Goal: Use online tool/utility: Utilize a website feature to perform a specific function

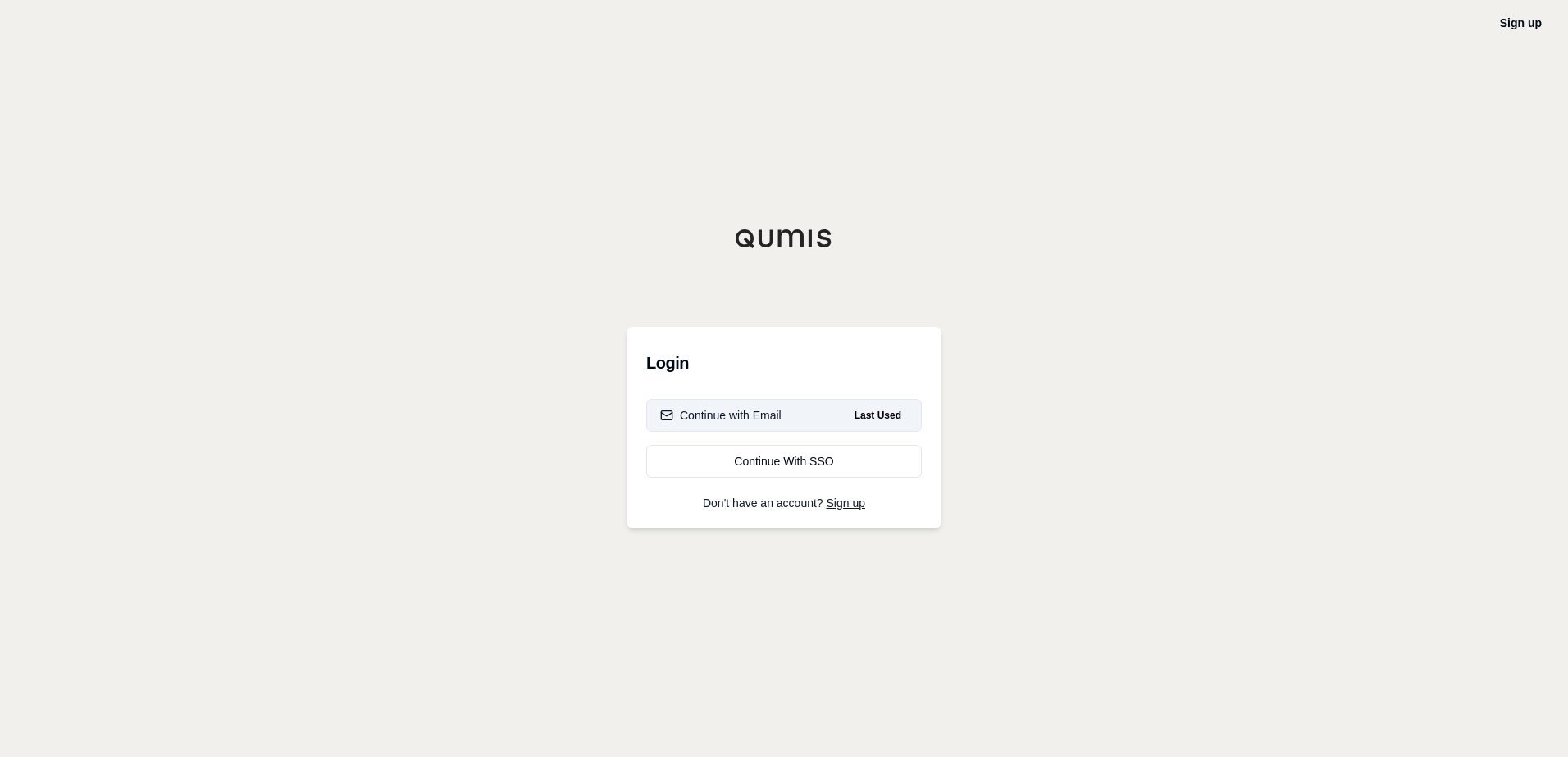
click at [732, 418] on div "Continue with Email" at bounding box center [721, 416] width 121 height 16
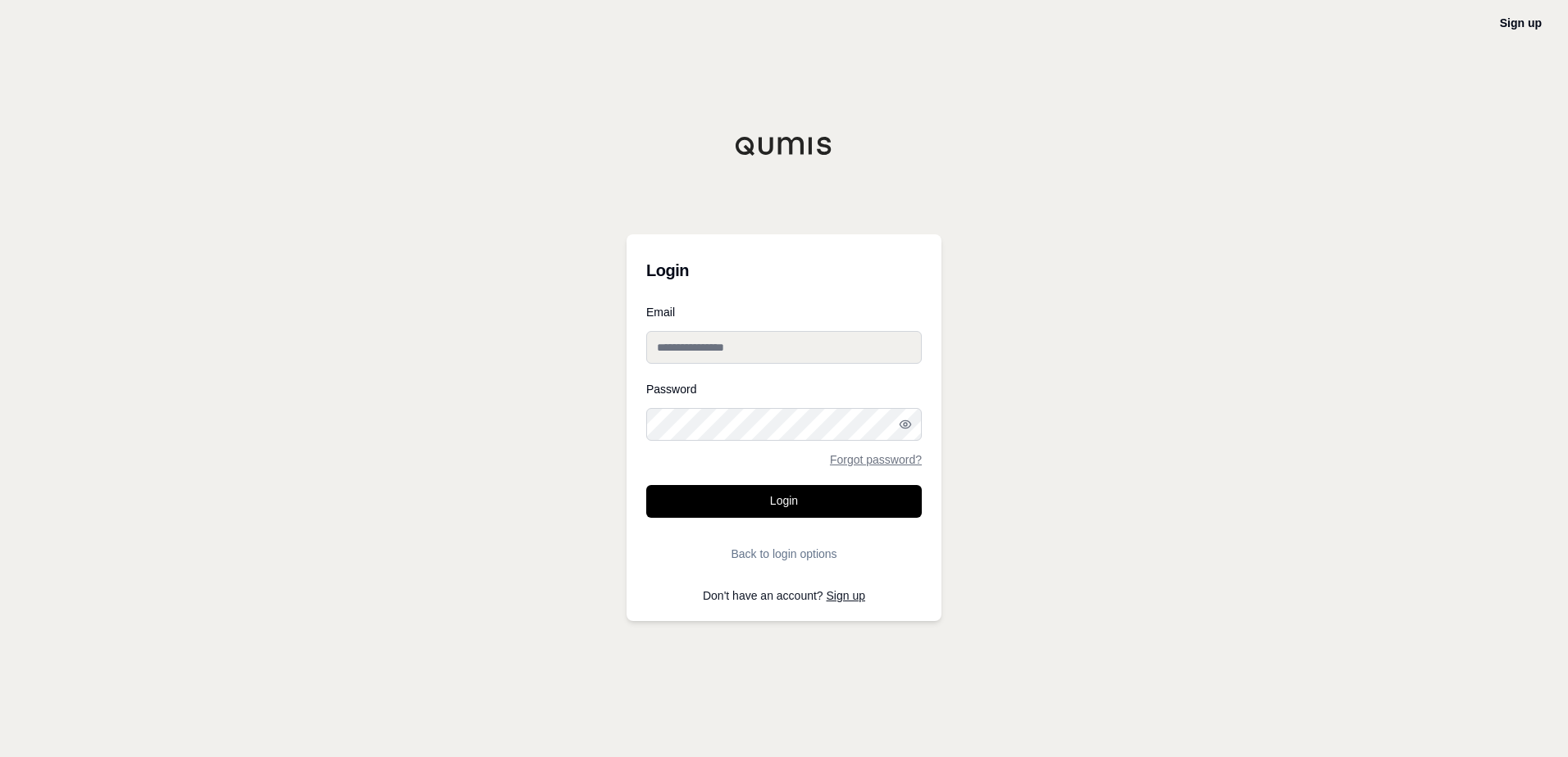
type input "**********"
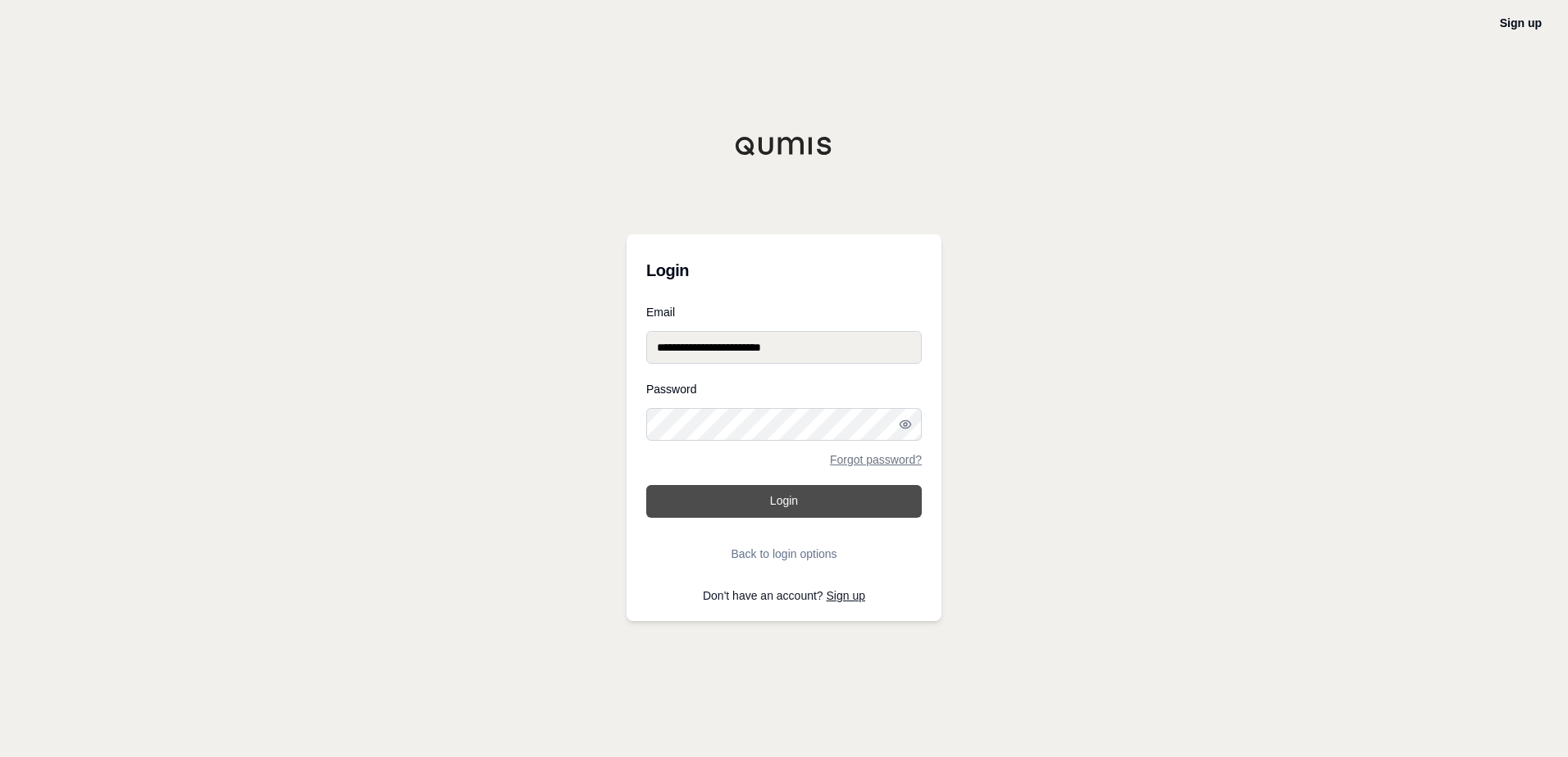
click at [700, 489] on button "Login" at bounding box center [784, 501] width 276 height 33
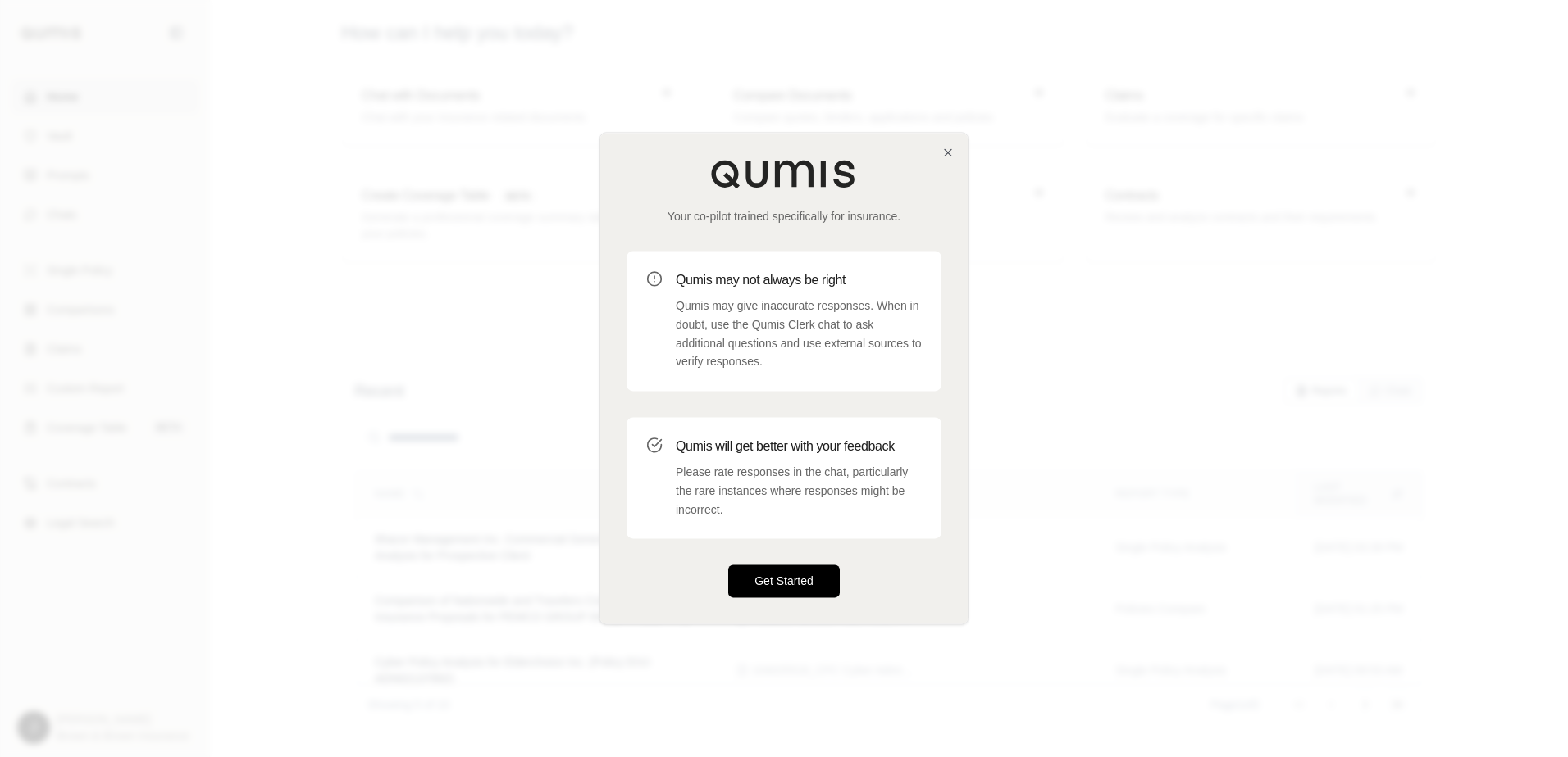
click at [758, 590] on button "Get Started" at bounding box center [784, 582] width 111 height 33
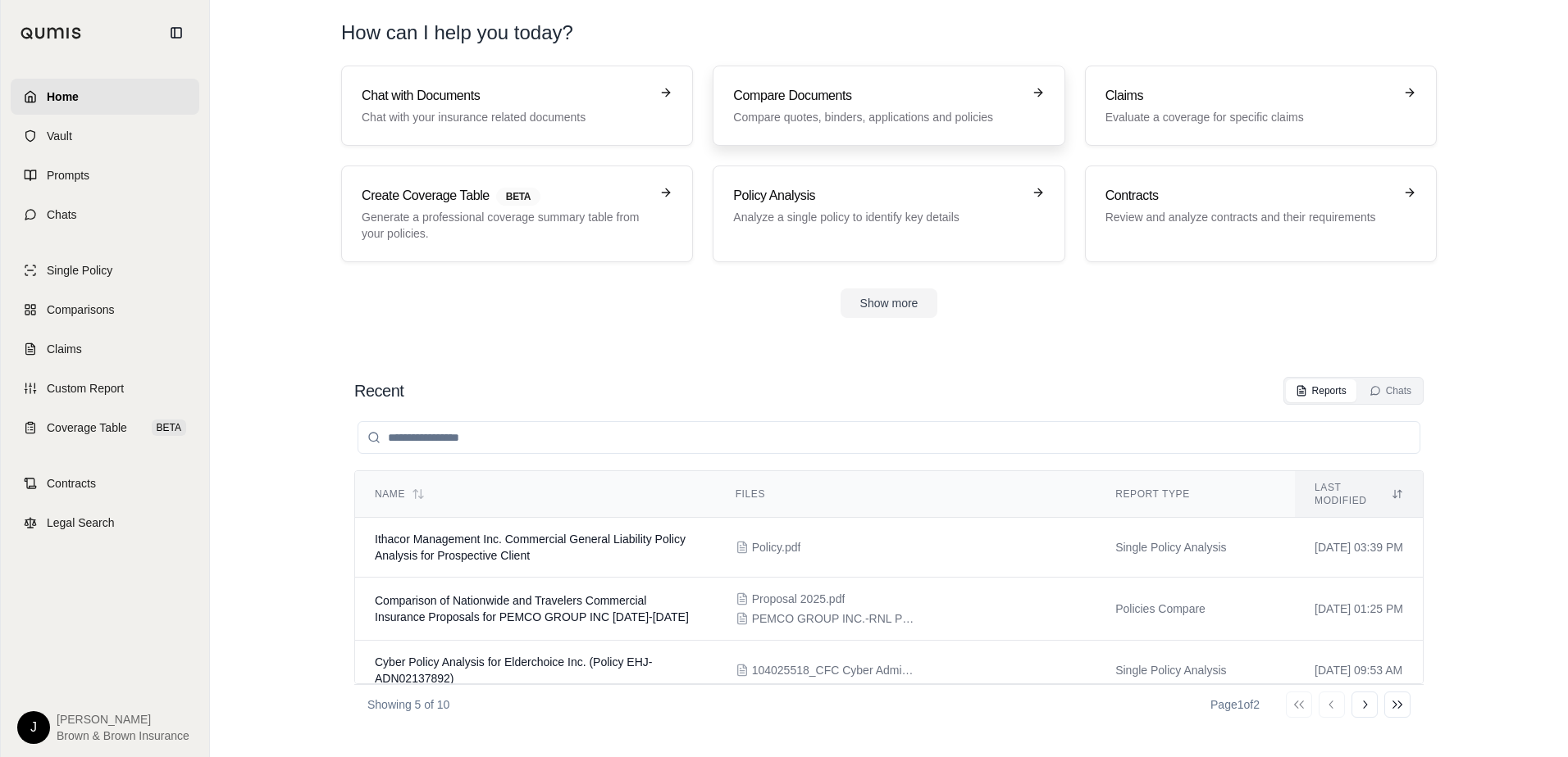
click at [888, 87] on h3 "Compare Documents" at bounding box center [877, 96] width 288 height 20
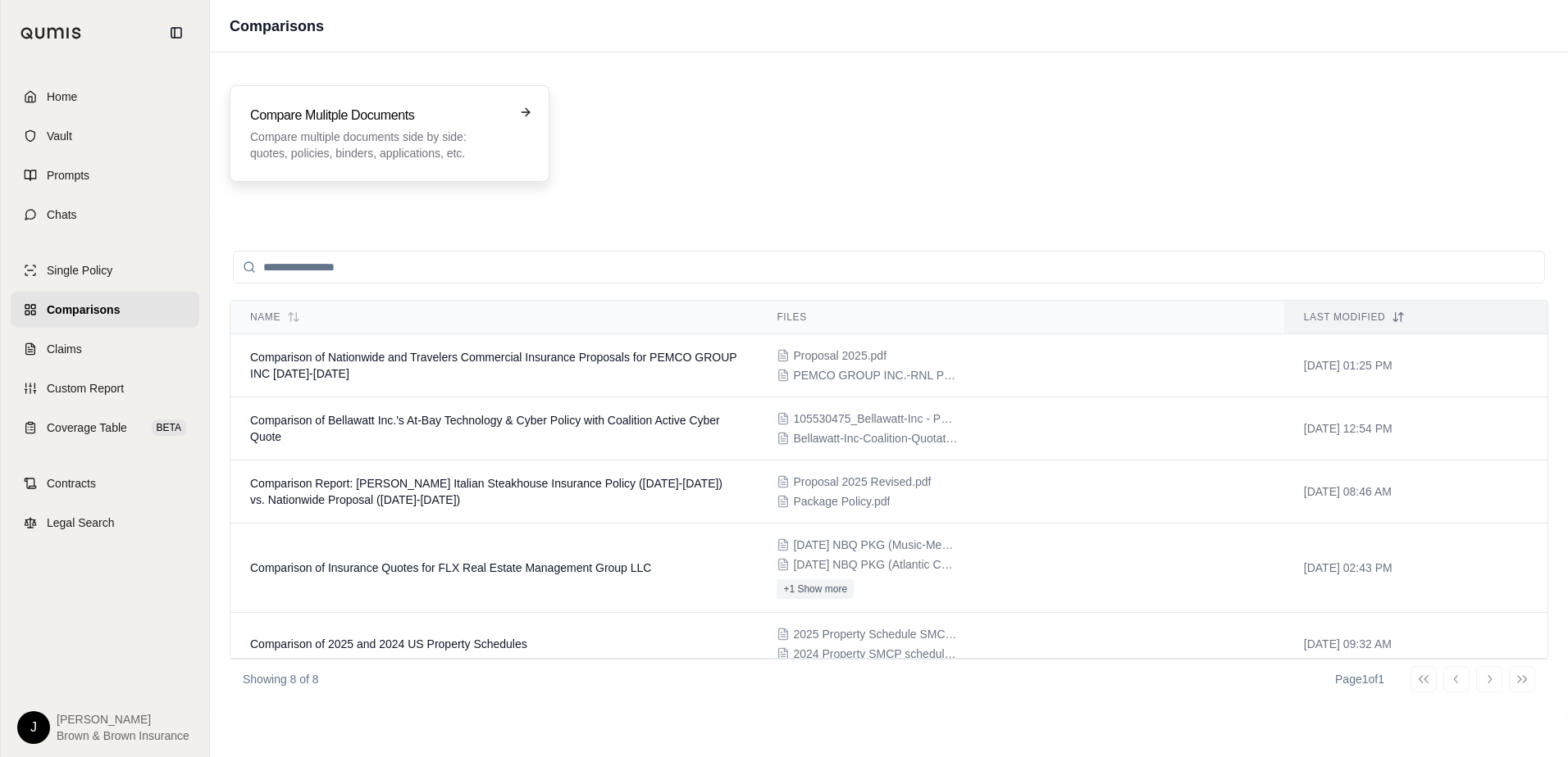
click at [406, 123] on h3 "Compare Mulitple Documents" at bounding box center [377, 116] width 256 height 20
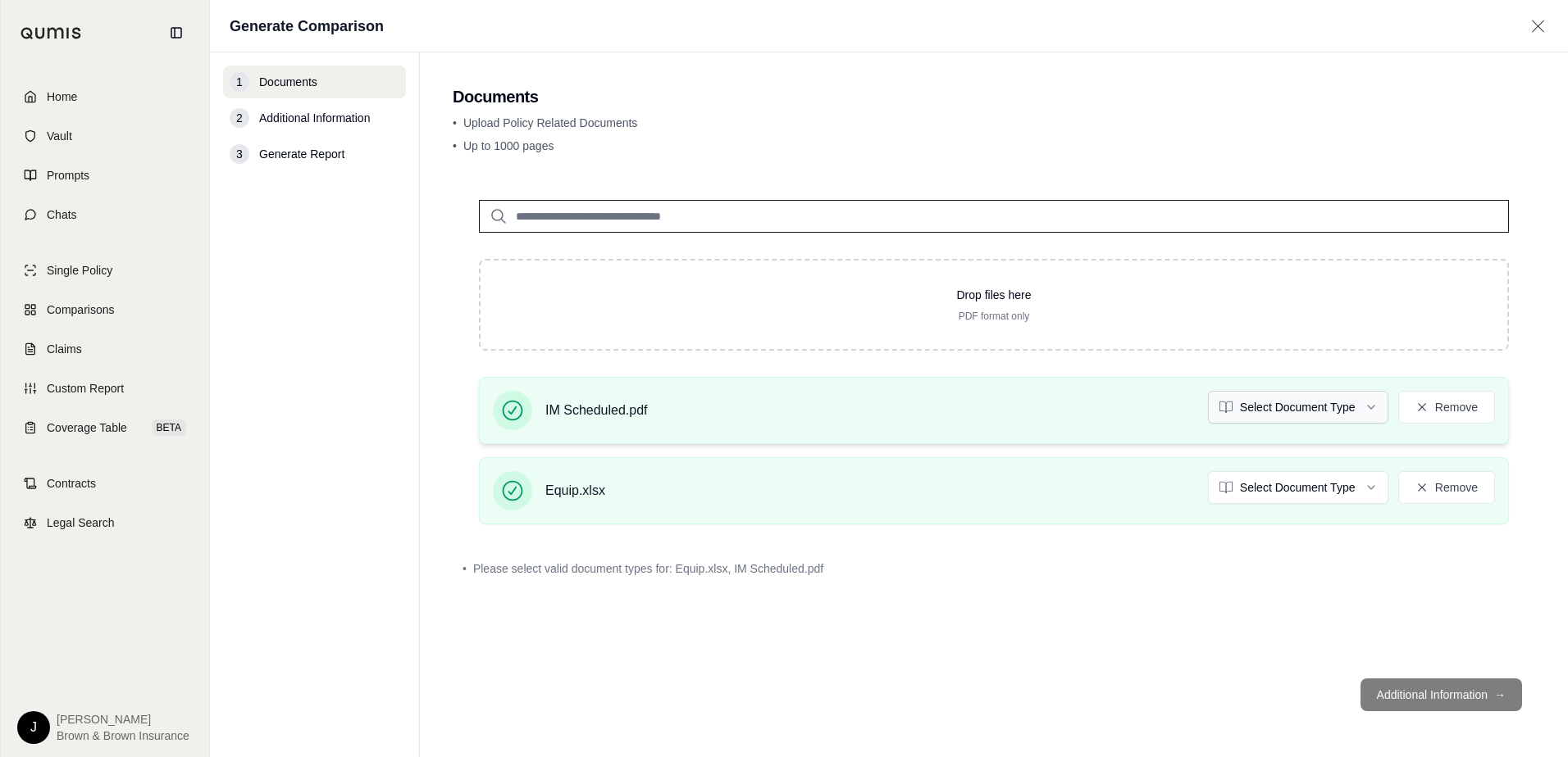
click at [1312, 408] on html "Home Vault Prompts Chats Single Policy Comparisons Claims Custom Report Coverag…" at bounding box center [784, 378] width 1568 height 757
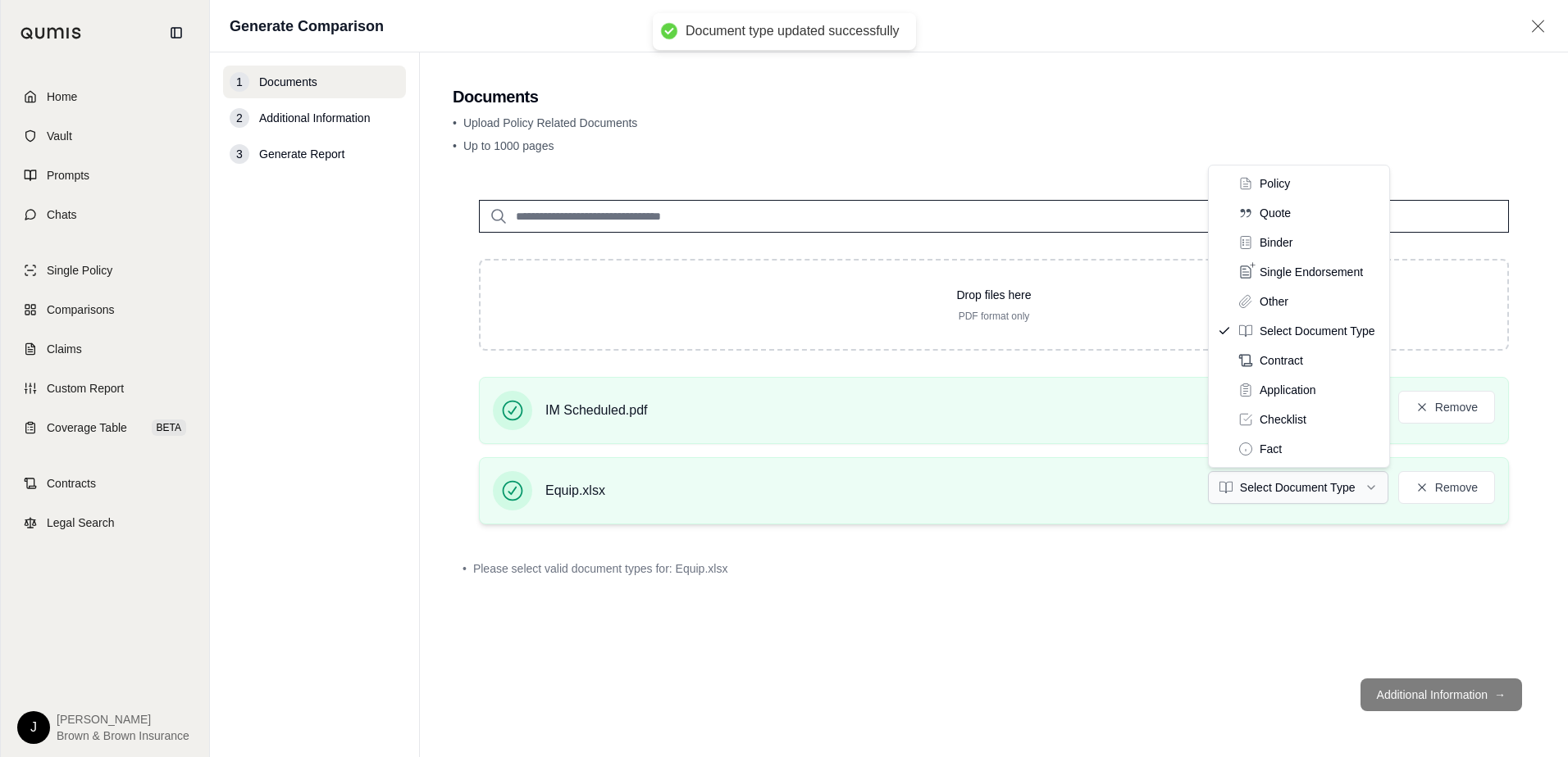
click at [1316, 486] on html "Document type updated successfully Home Vault Prompts Chats Single Policy Compa…" at bounding box center [784, 378] width 1568 height 757
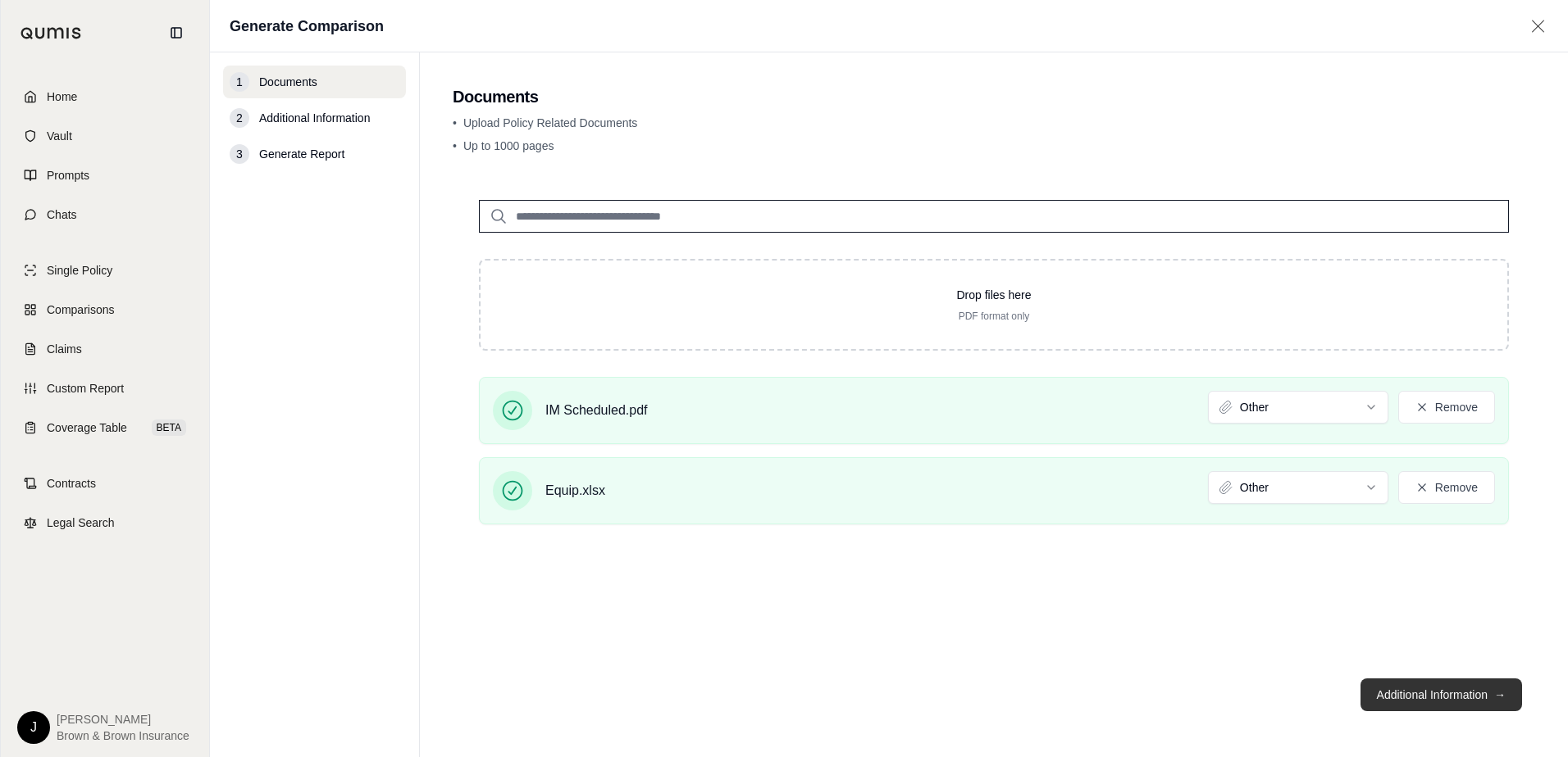
click at [1404, 691] on button "Additional Information →" at bounding box center [1441, 695] width 162 height 33
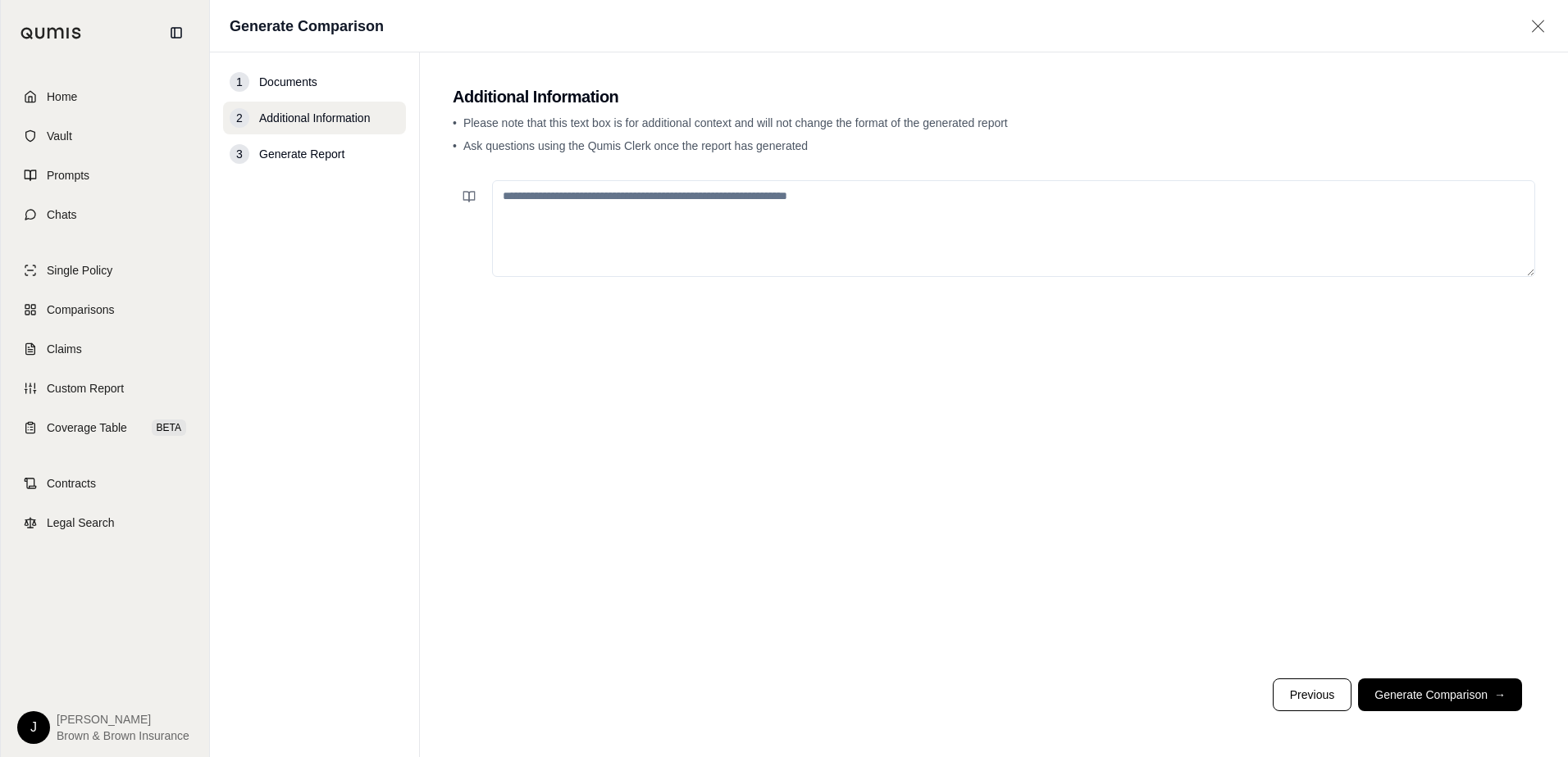
click at [623, 198] on textarea at bounding box center [1014, 229] width 1043 height 97
type textarea "**********"
click at [1425, 699] on button "Generate Comparison →" at bounding box center [1440, 695] width 164 height 33
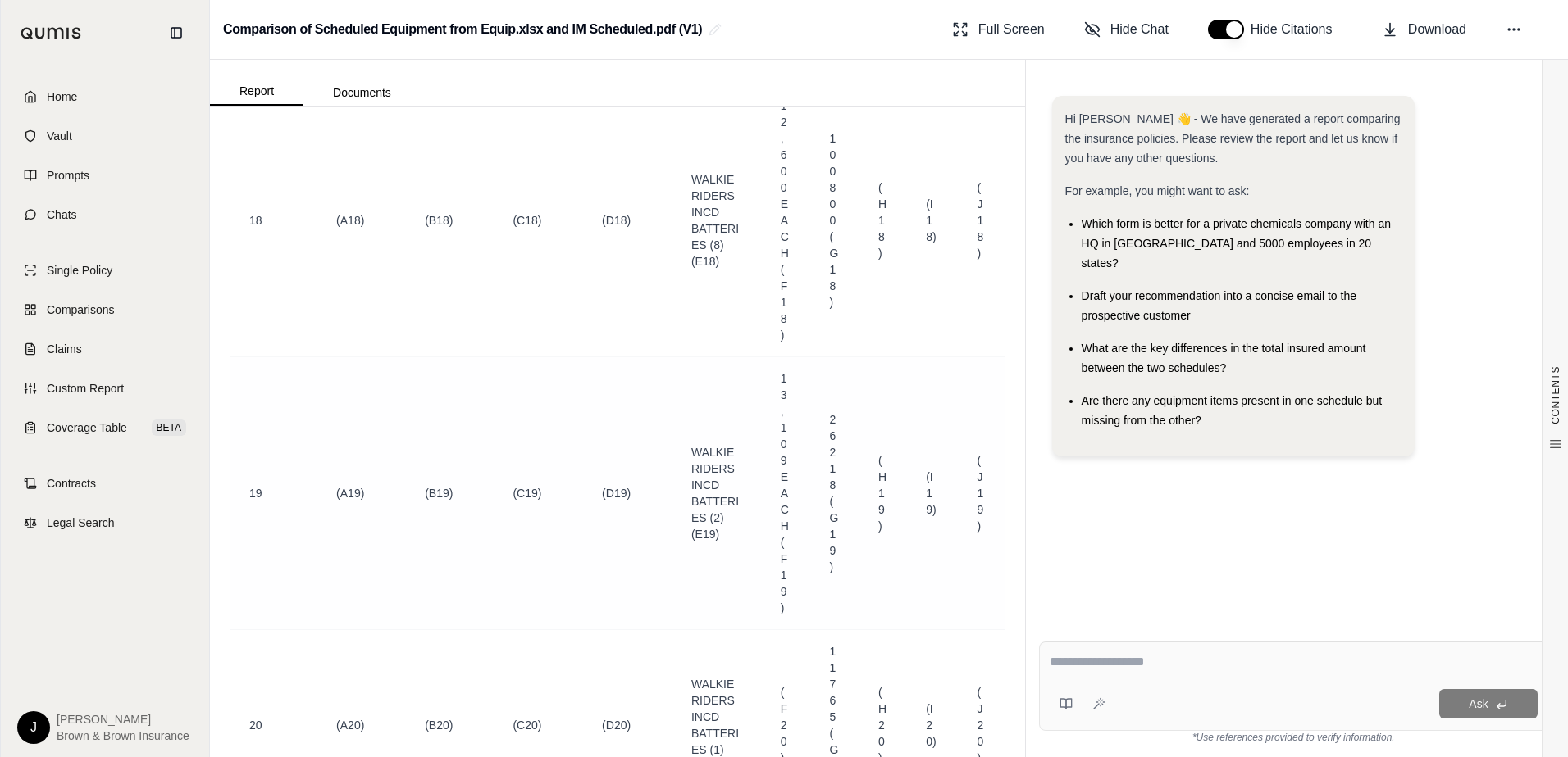
scroll to position [4344, 0]
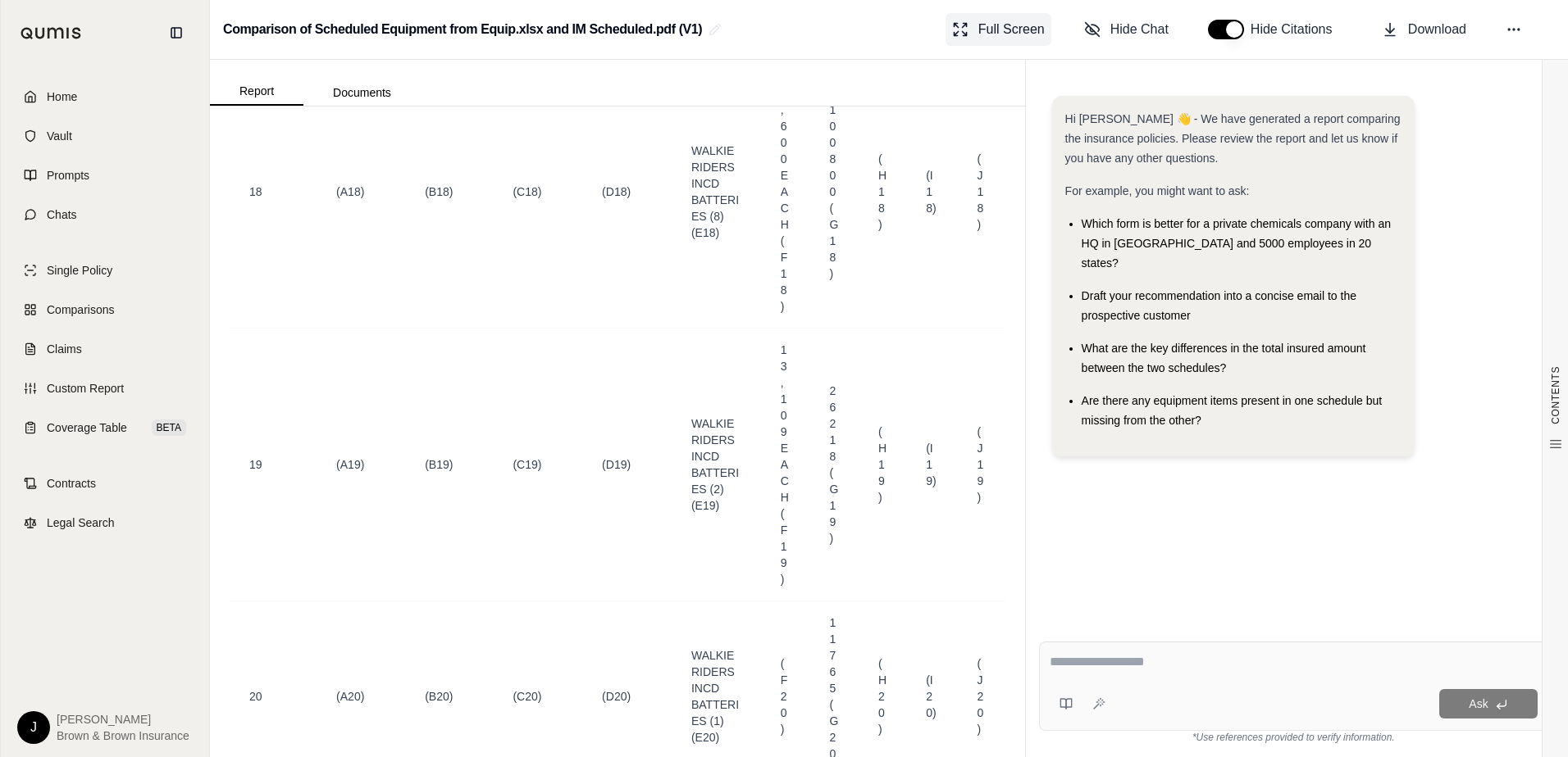
click at [997, 17] on button "Full Screen" at bounding box center [998, 30] width 106 height 33
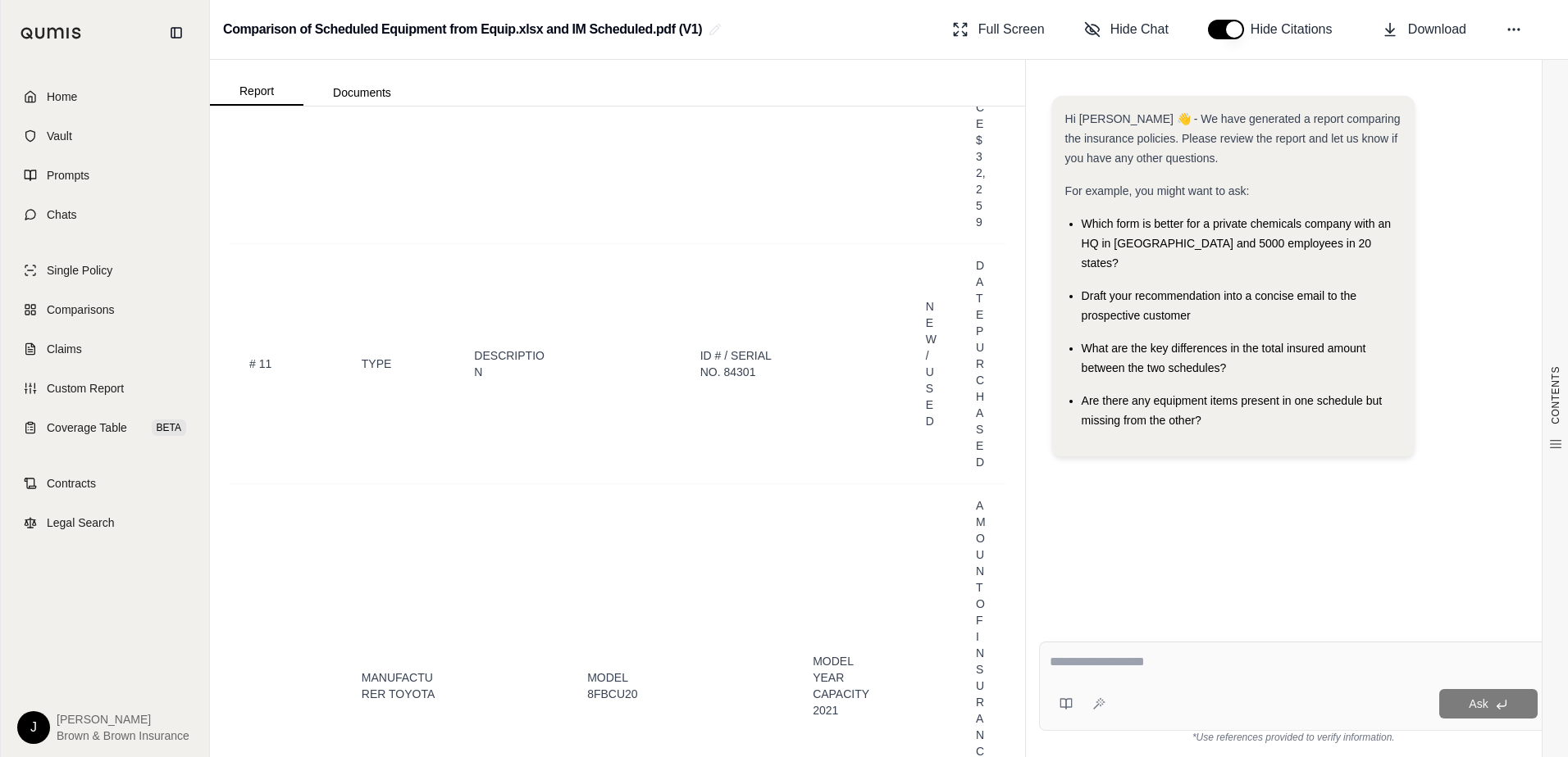
scroll to position [19836, 0]
click at [1439, 26] on span "Download" at bounding box center [1437, 30] width 58 height 20
